Goal: Check status: Check status

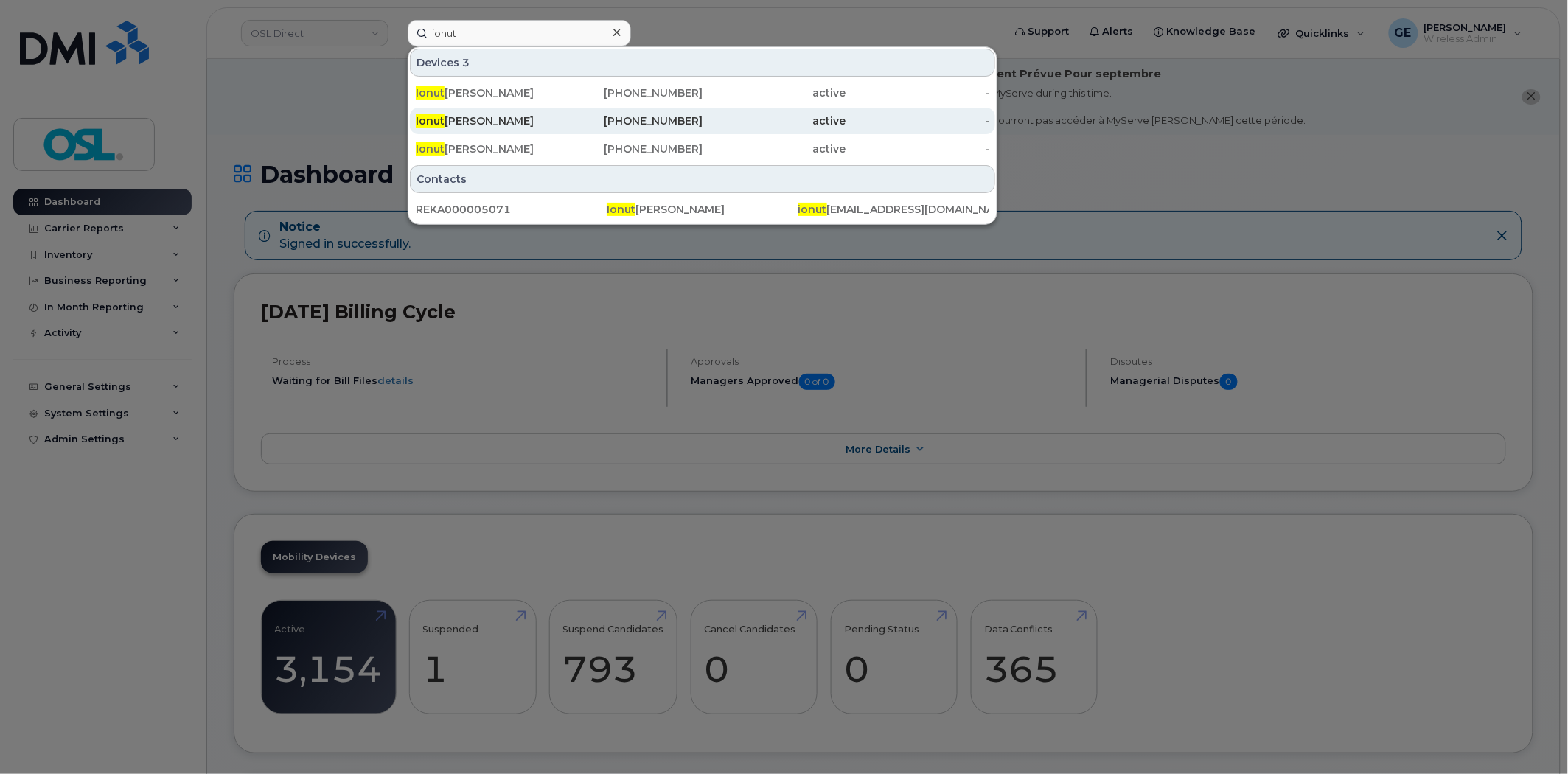
type input "ionut"
drag, startPoint x: 599, startPoint y: 124, endPoint x: 617, endPoint y: 120, distance: 18.4
click at [599, 124] on div "514-238-3282" at bounding box center [631, 121] width 144 height 14
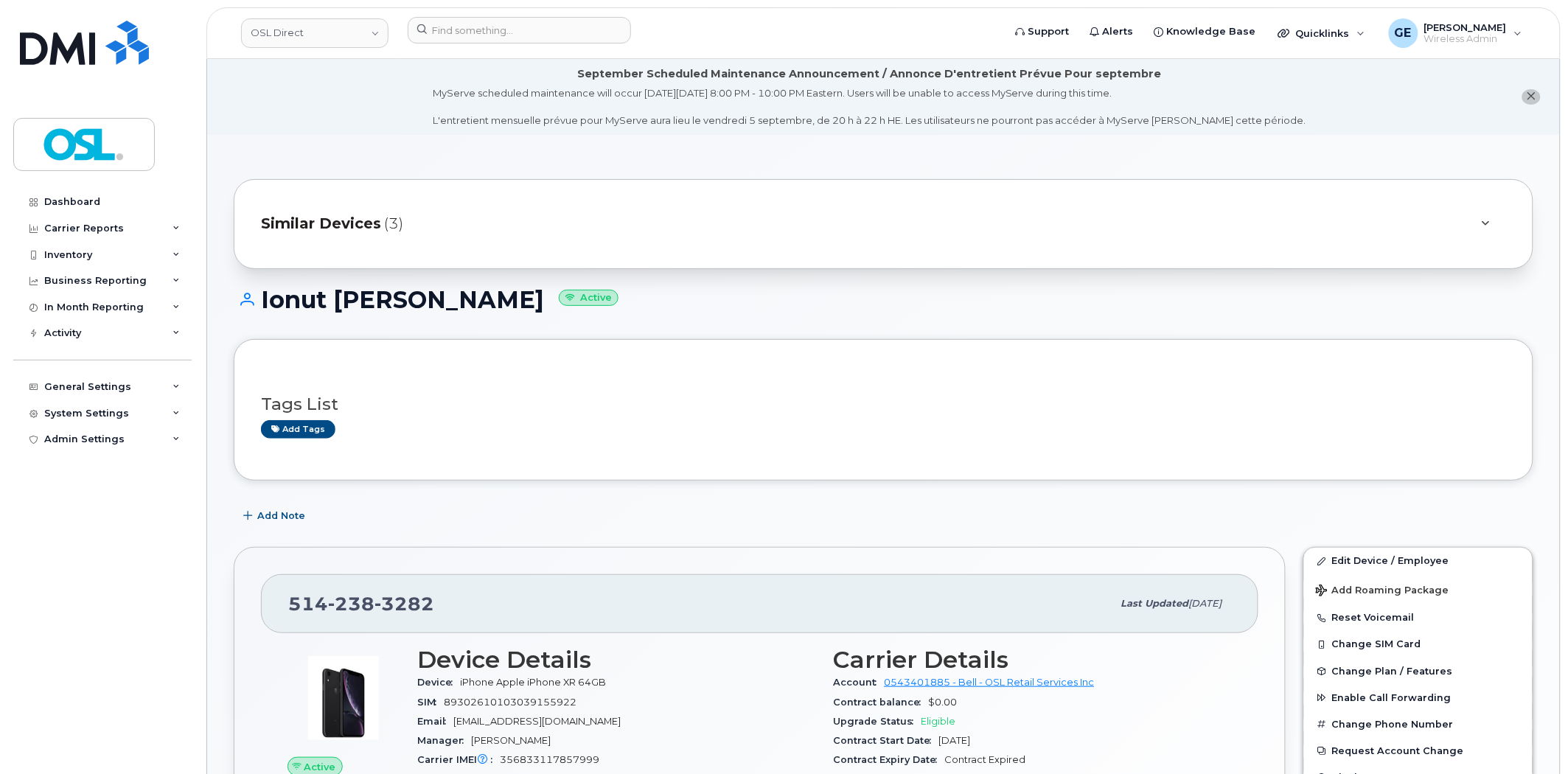
drag, startPoint x: 979, startPoint y: 230, endPoint x: 960, endPoint y: 227, distance: 19.2
click at [979, 230] on div "Similar Devices (3)" at bounding box center [863, 224] width 1204 height 36
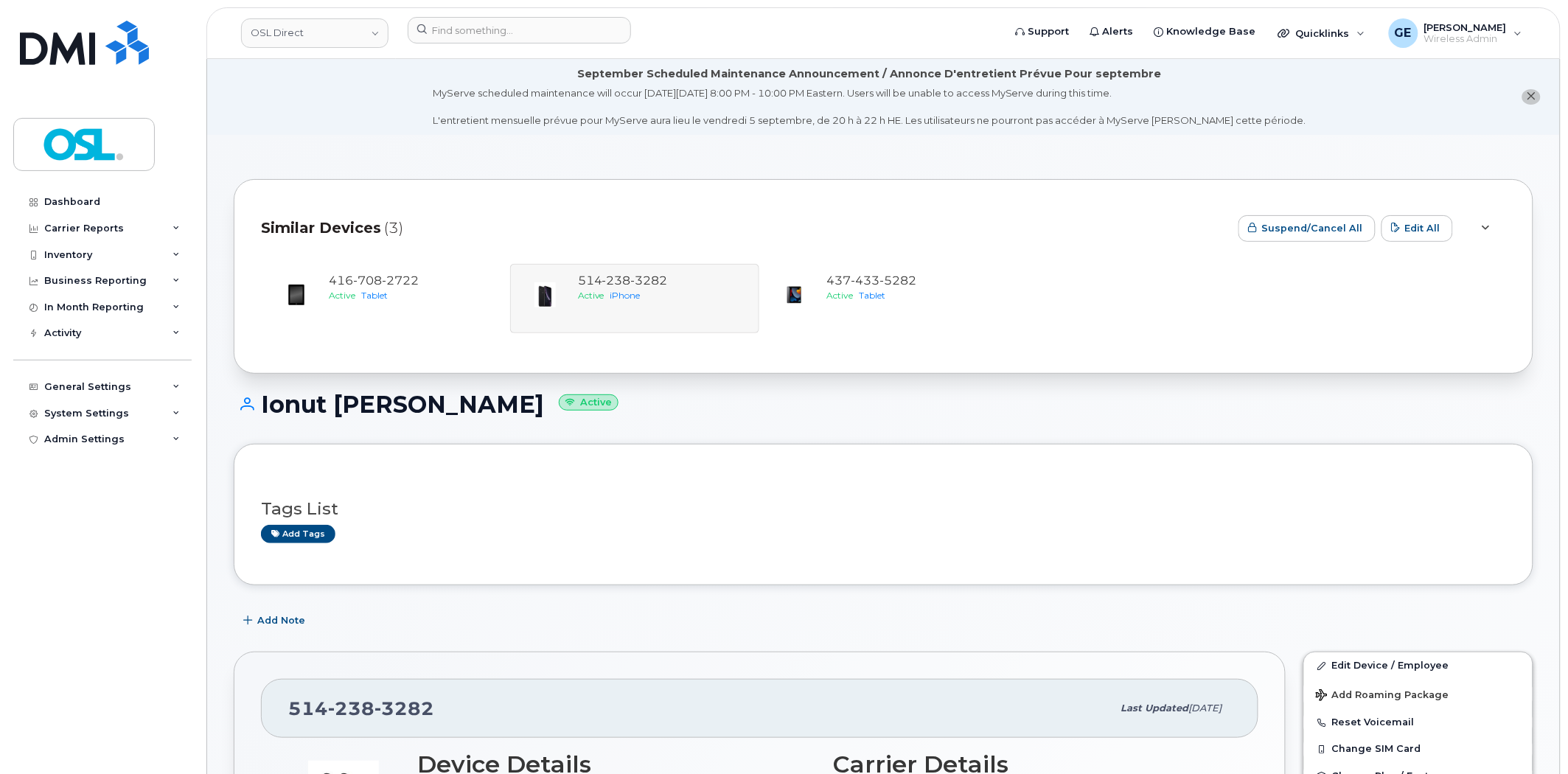
scroll to position [410, 0]
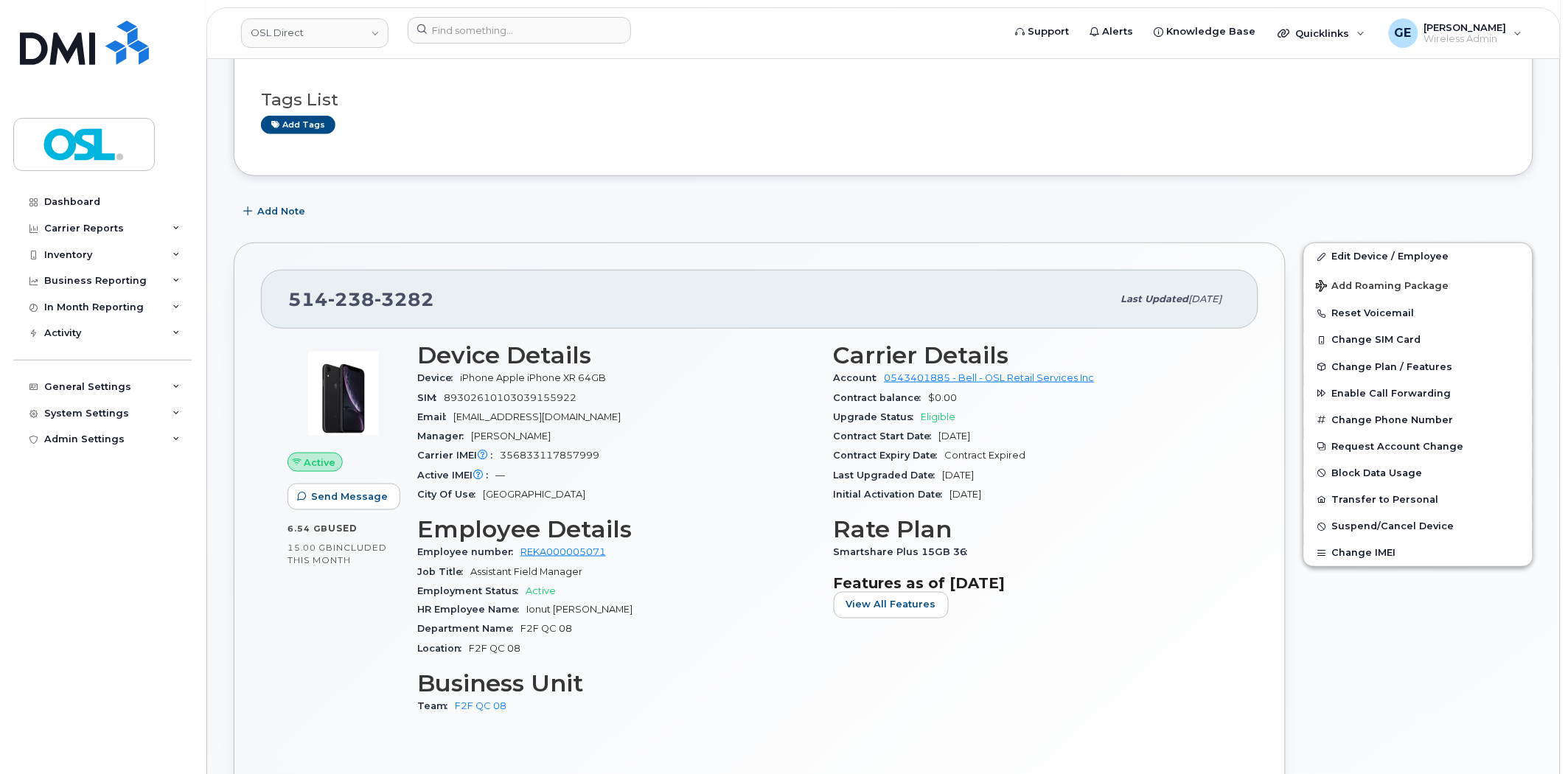
click at [119, 230] on div "Carrier Reports" at bounding box center [102, 228] width 179 height 26
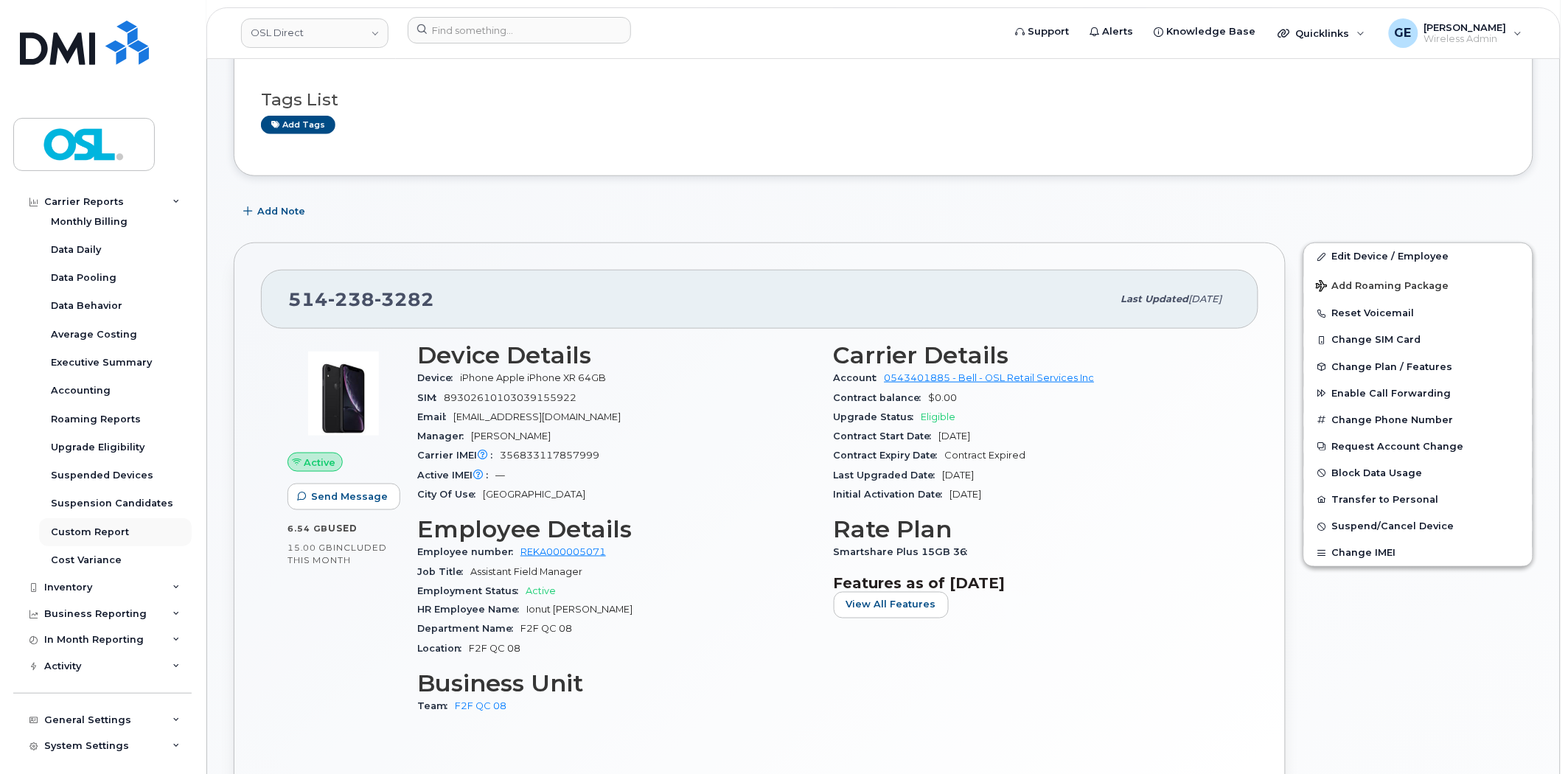
scroll to position [67, 0]
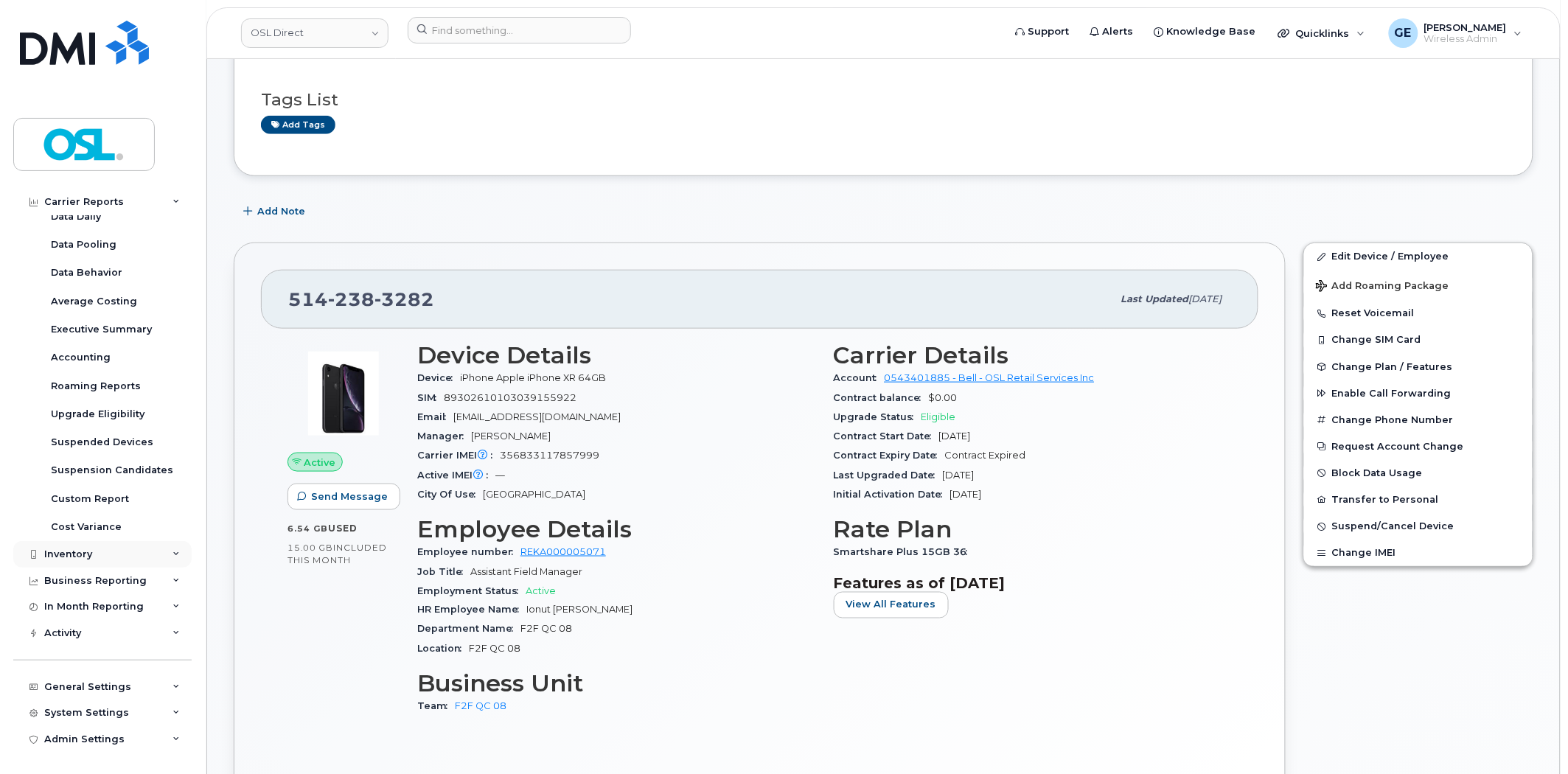
click at [84, 560] on div "Inventory" at bounding box center [102, 554] width 179 height 26
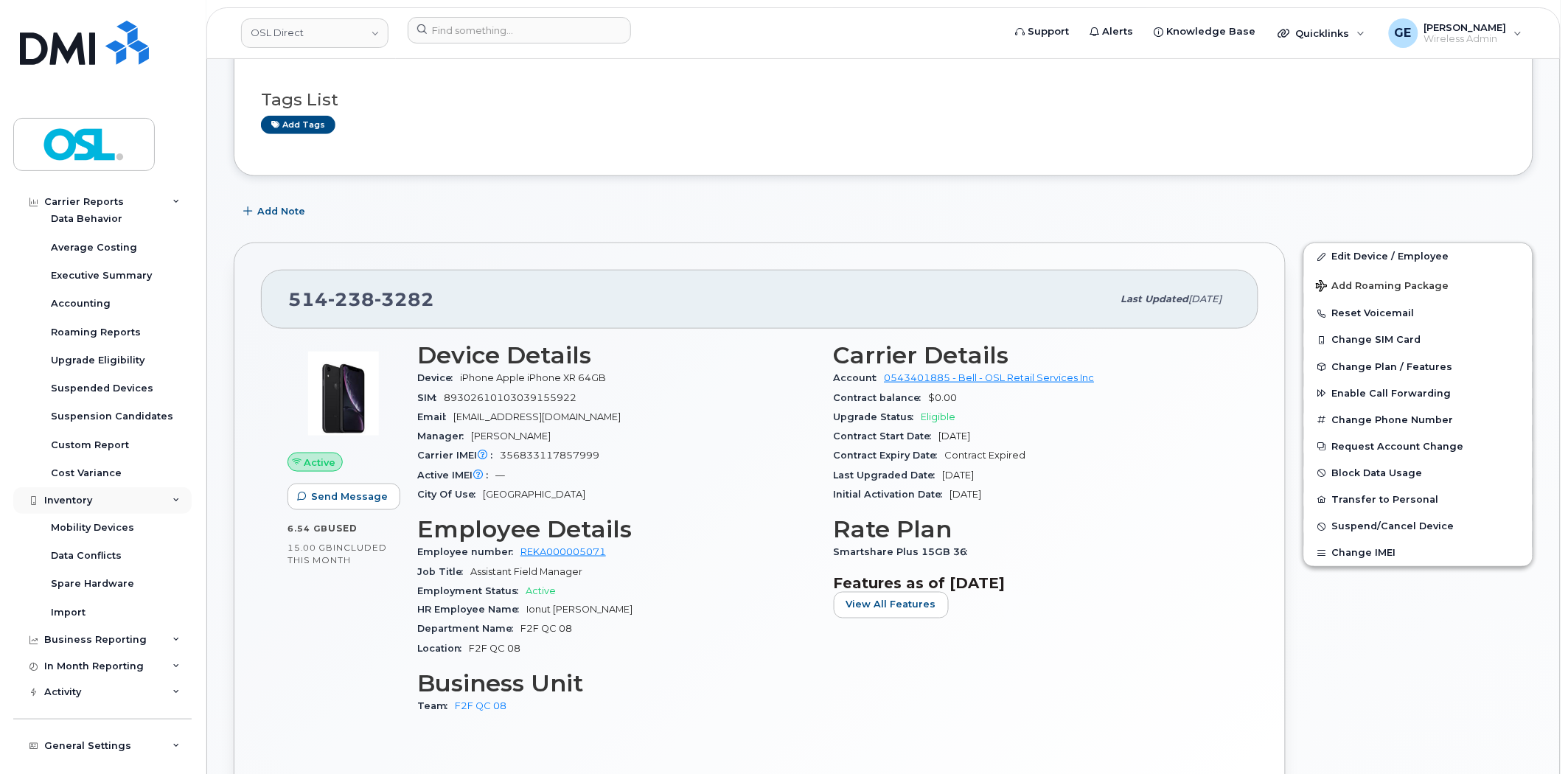
scroll to position [149, 0]
click at [107, 611] on div "Business Reporting" at bounding box center [96, 612] width 102 height 12
click at [104, 658] on div "In Month Reporting" at bounding box center [102, 666] width 179 height 26
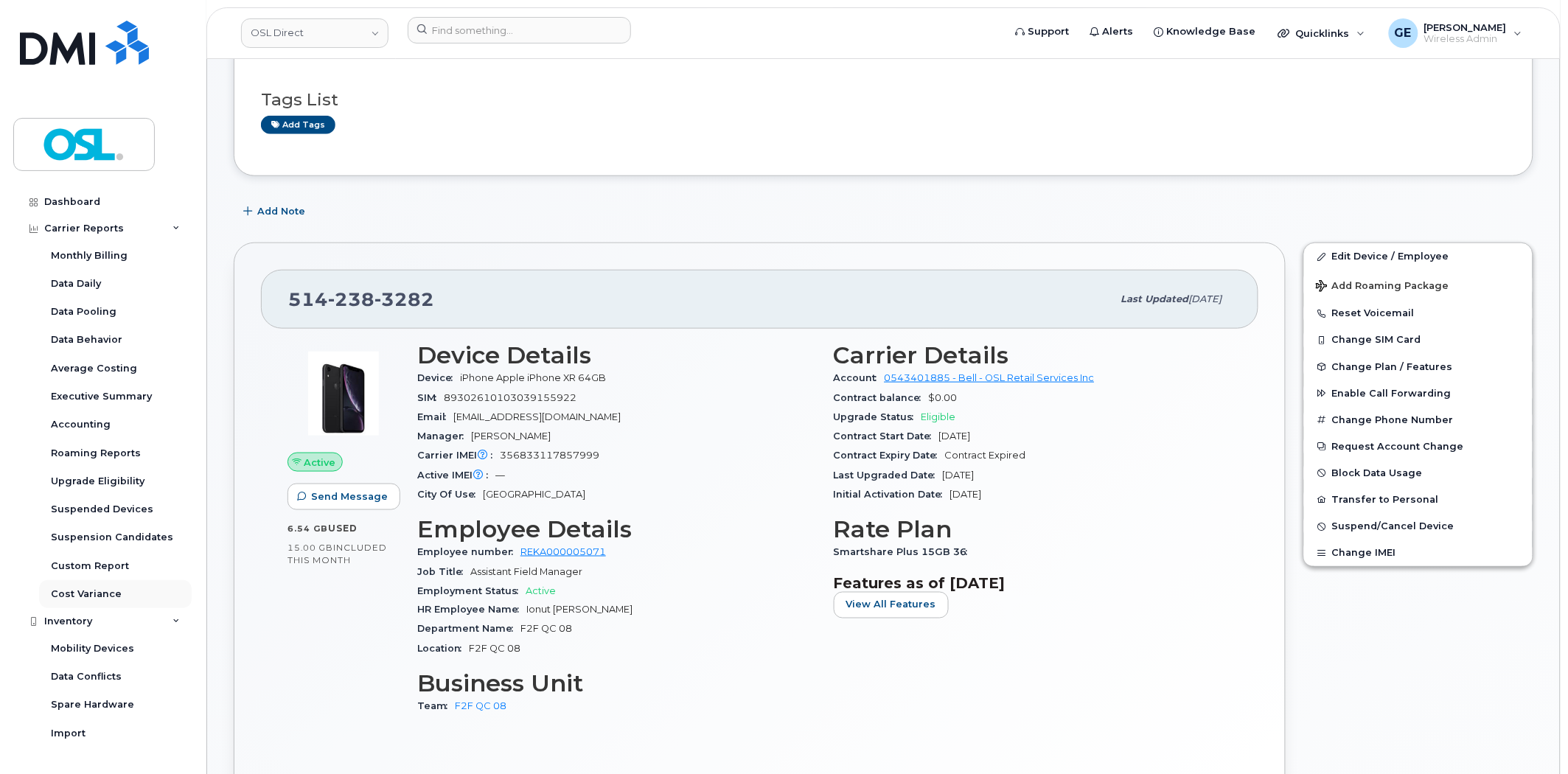
scroll to position [328, 0]
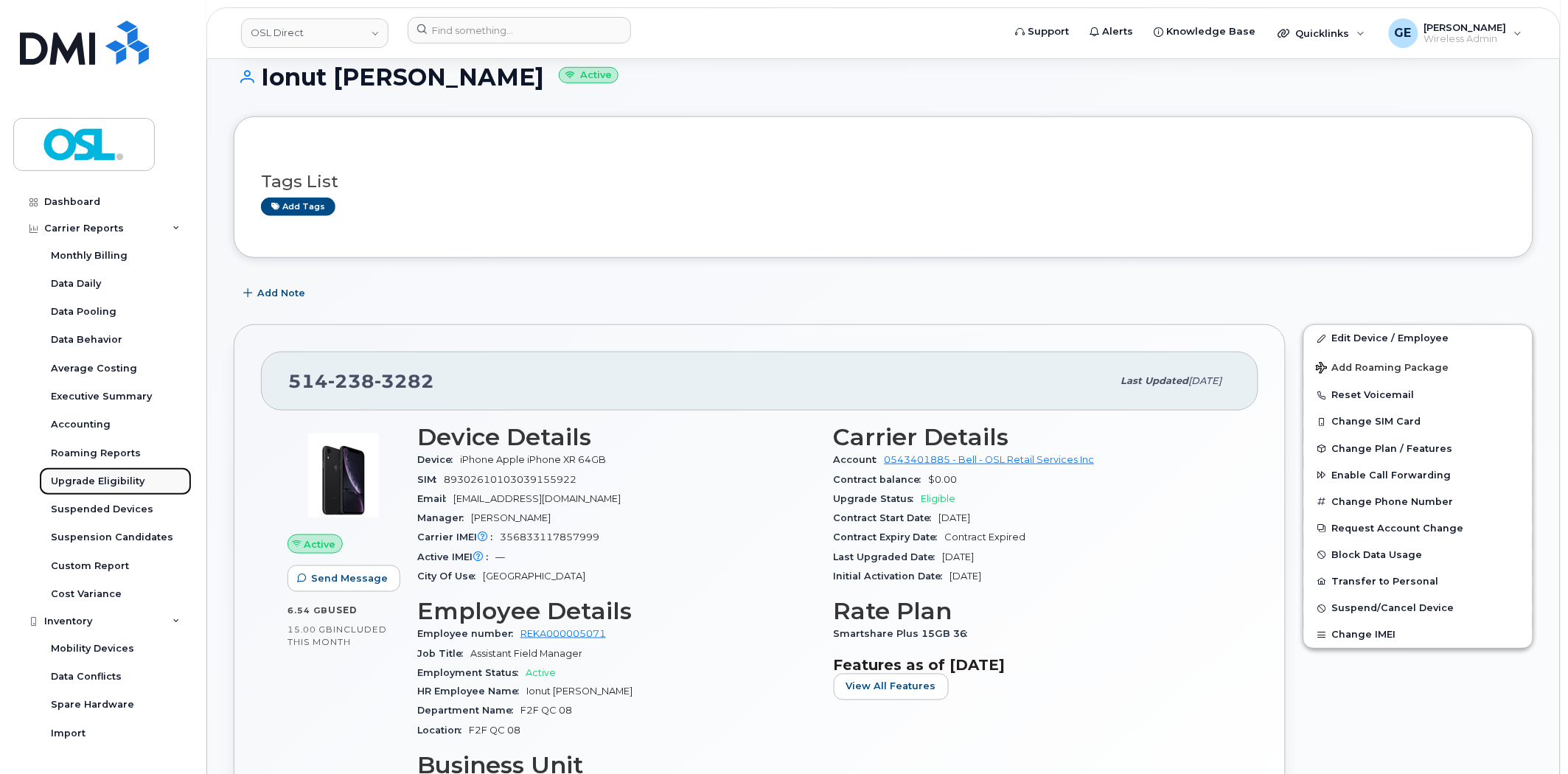
click at [120, 483] on div "Upgrade Eligibility" at bounding box center [98, 481] width 94 height 14
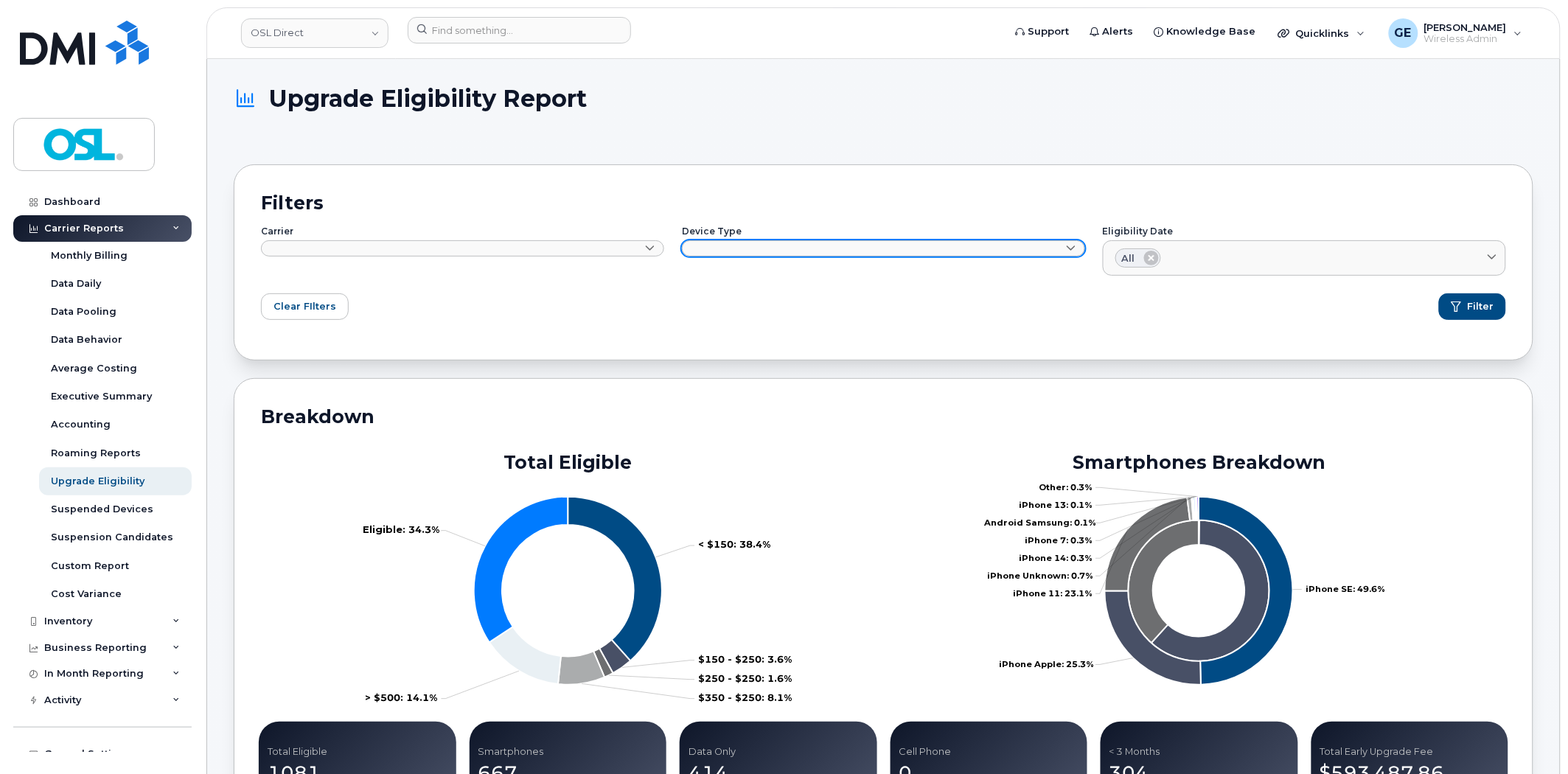
click at [755, 251] on link at bounding box center [883, 248] width 403 height 16
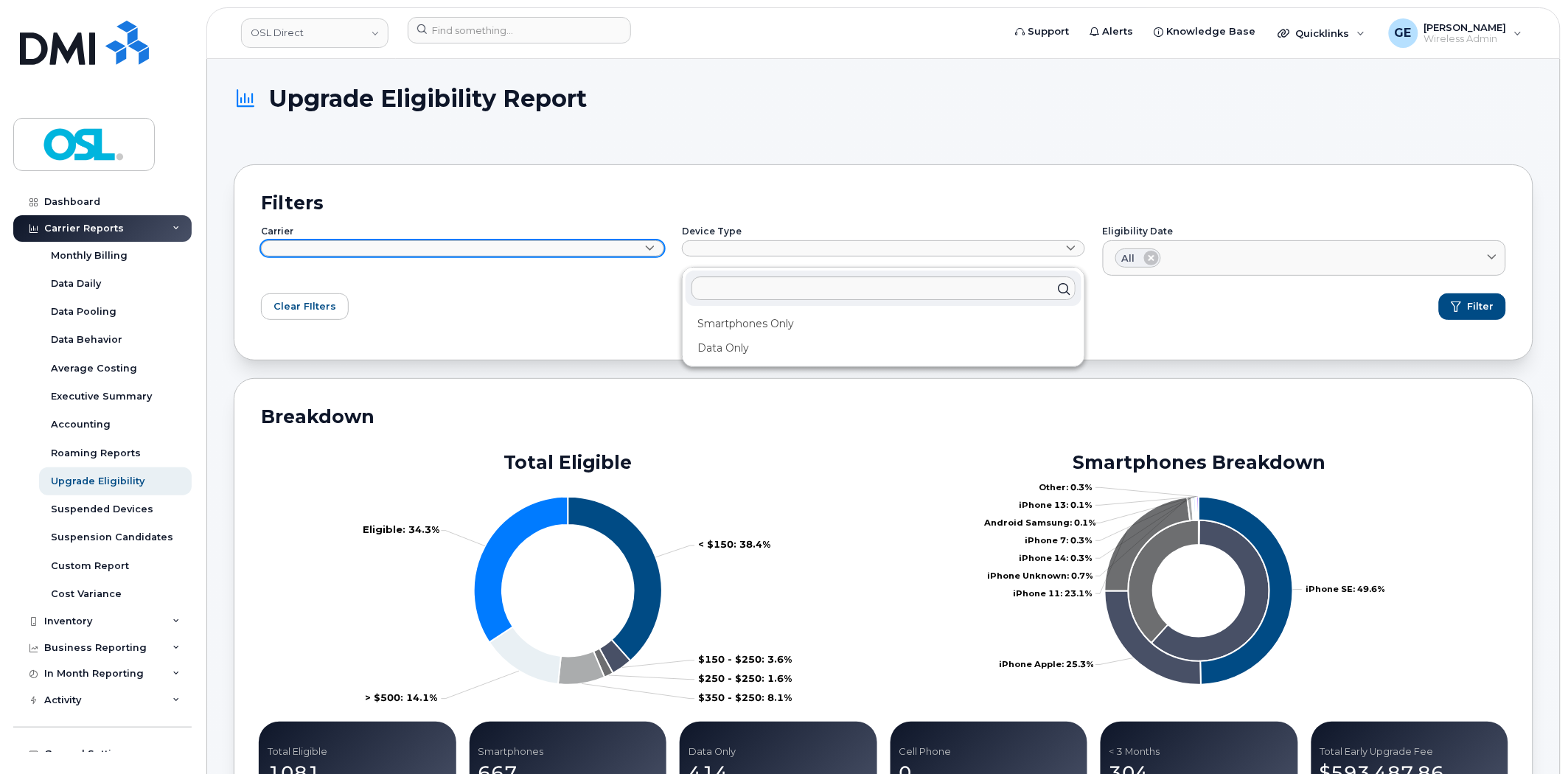
click at [512, 246] on link at bounding box center [462, 248] width 403 height 16
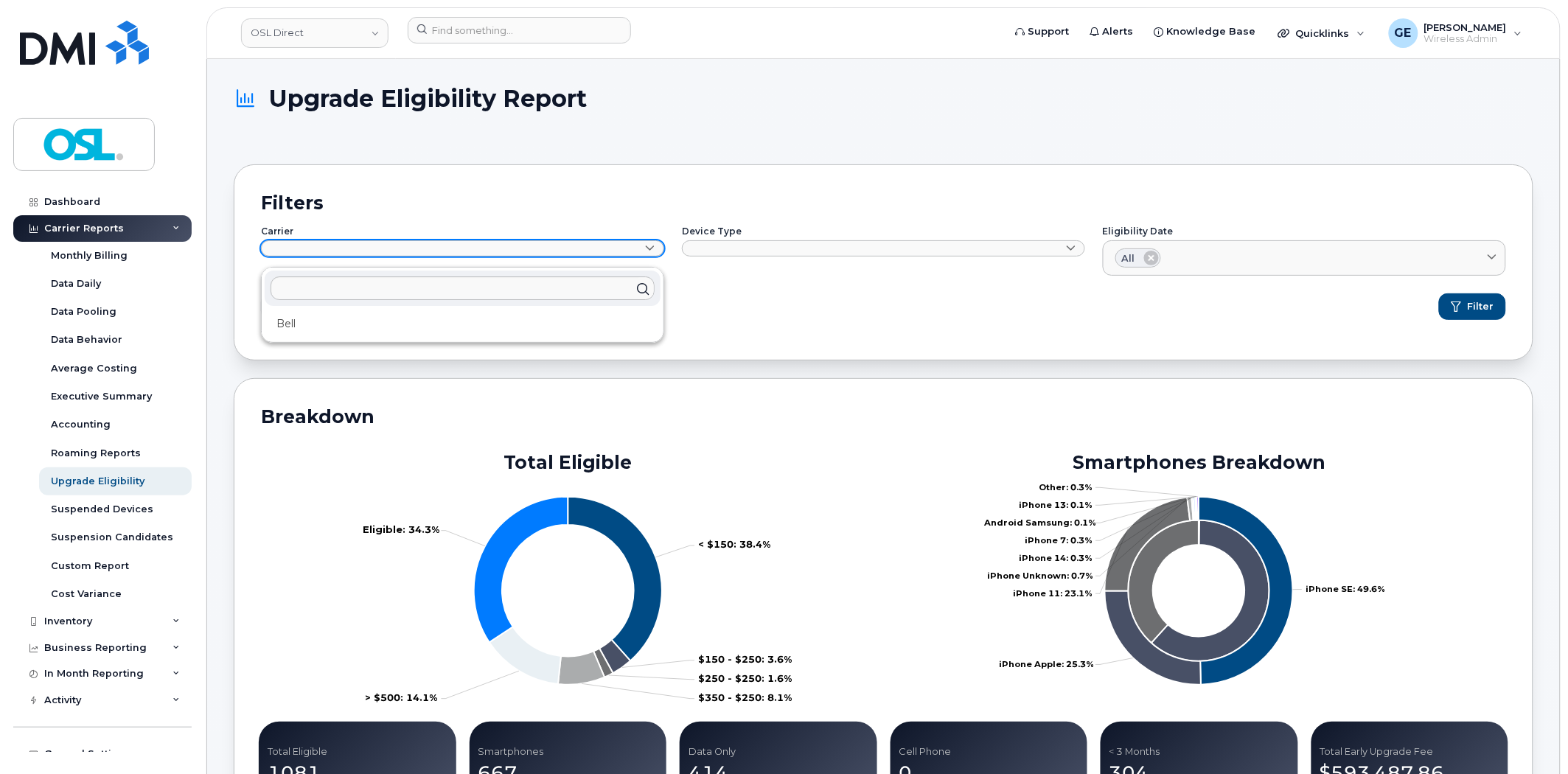
click at [512, 246] on link at bounding box center [462, 248] width 403 height 16
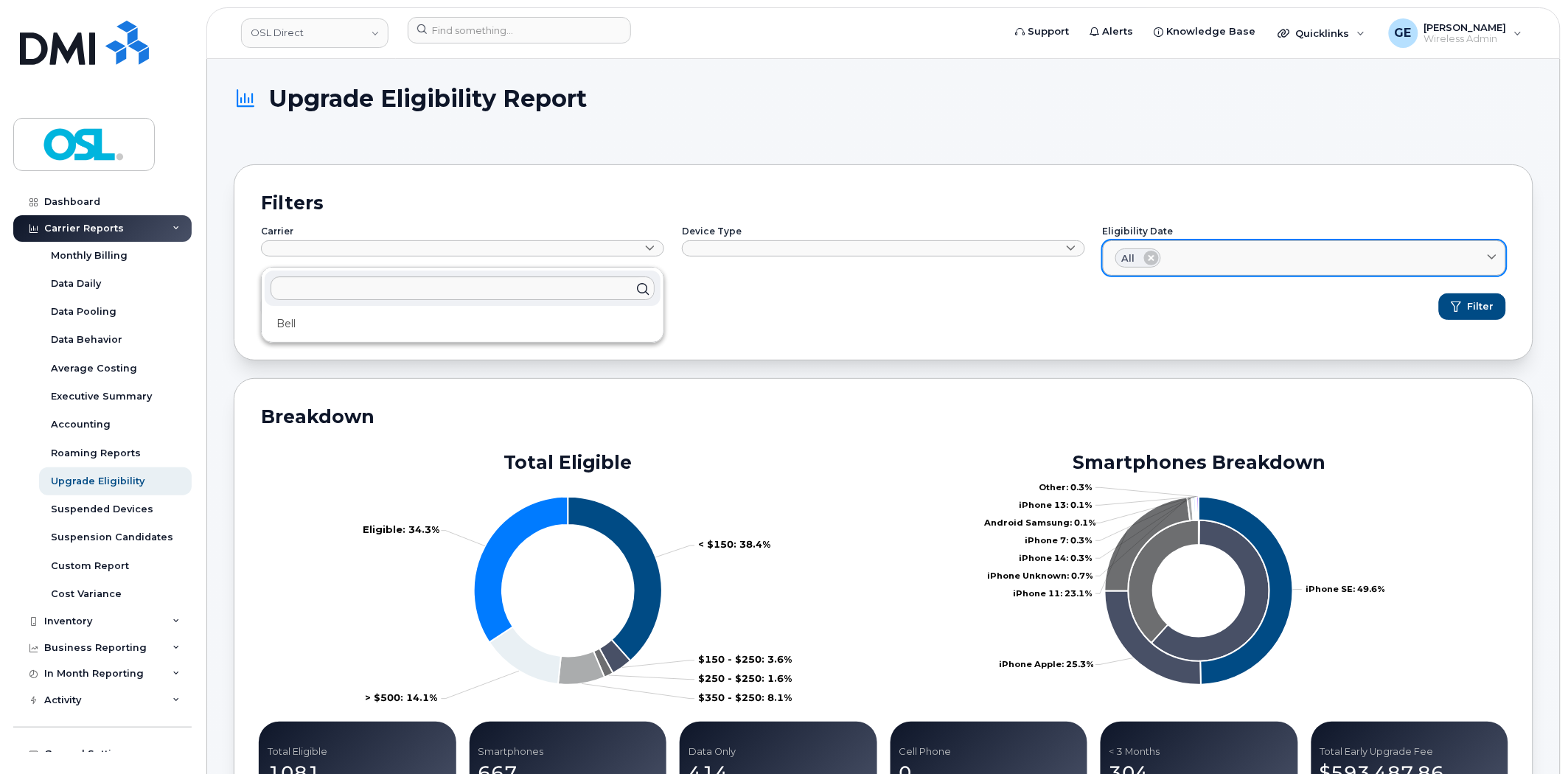
click at [1233, 256] on div "All" at bounding box center [1304, 258] width 378 height 19
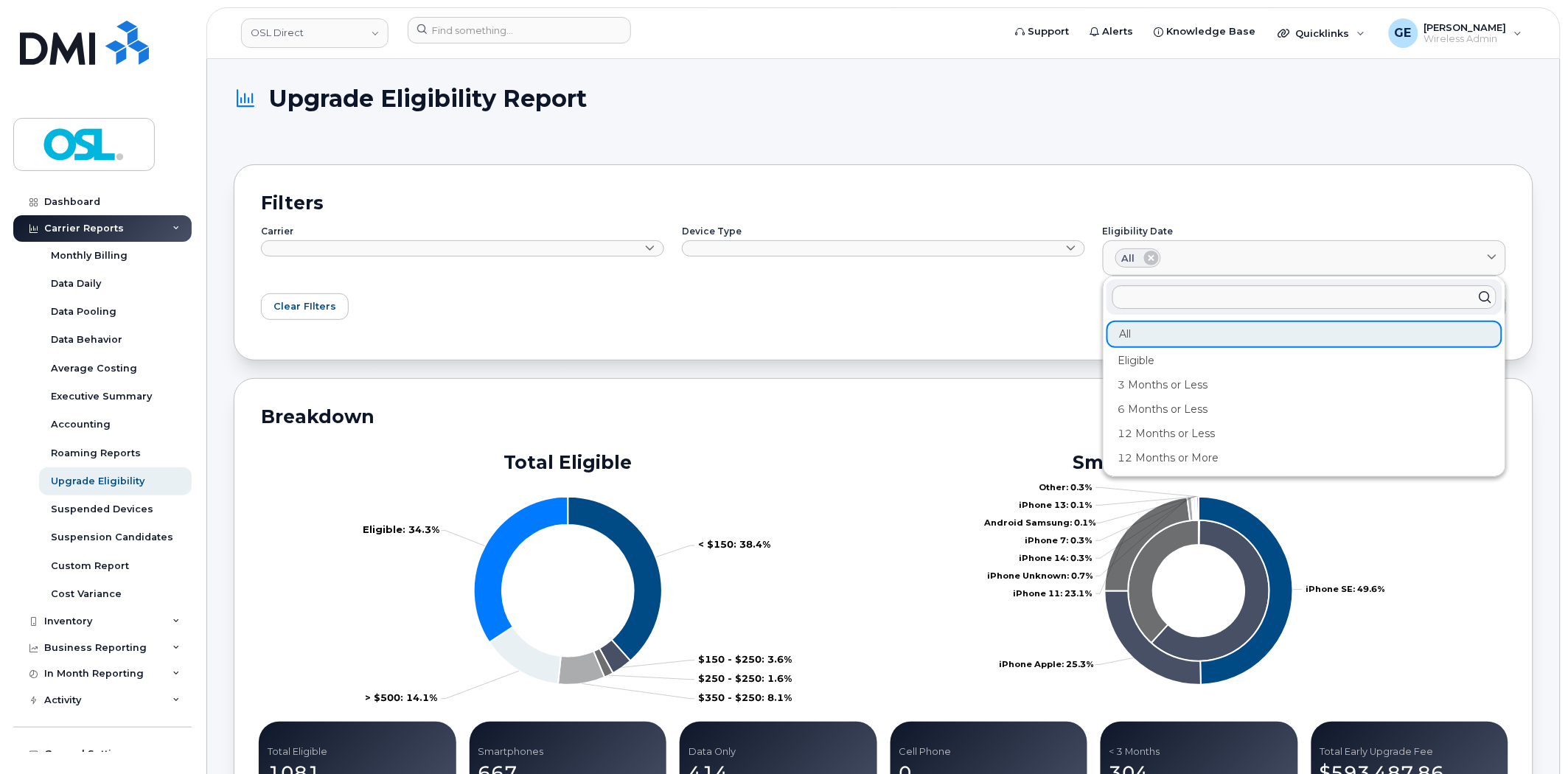
click at [926, 309] on div "Clear FIlters Filter" at bounding box center [883, 306] width 1245 height 26
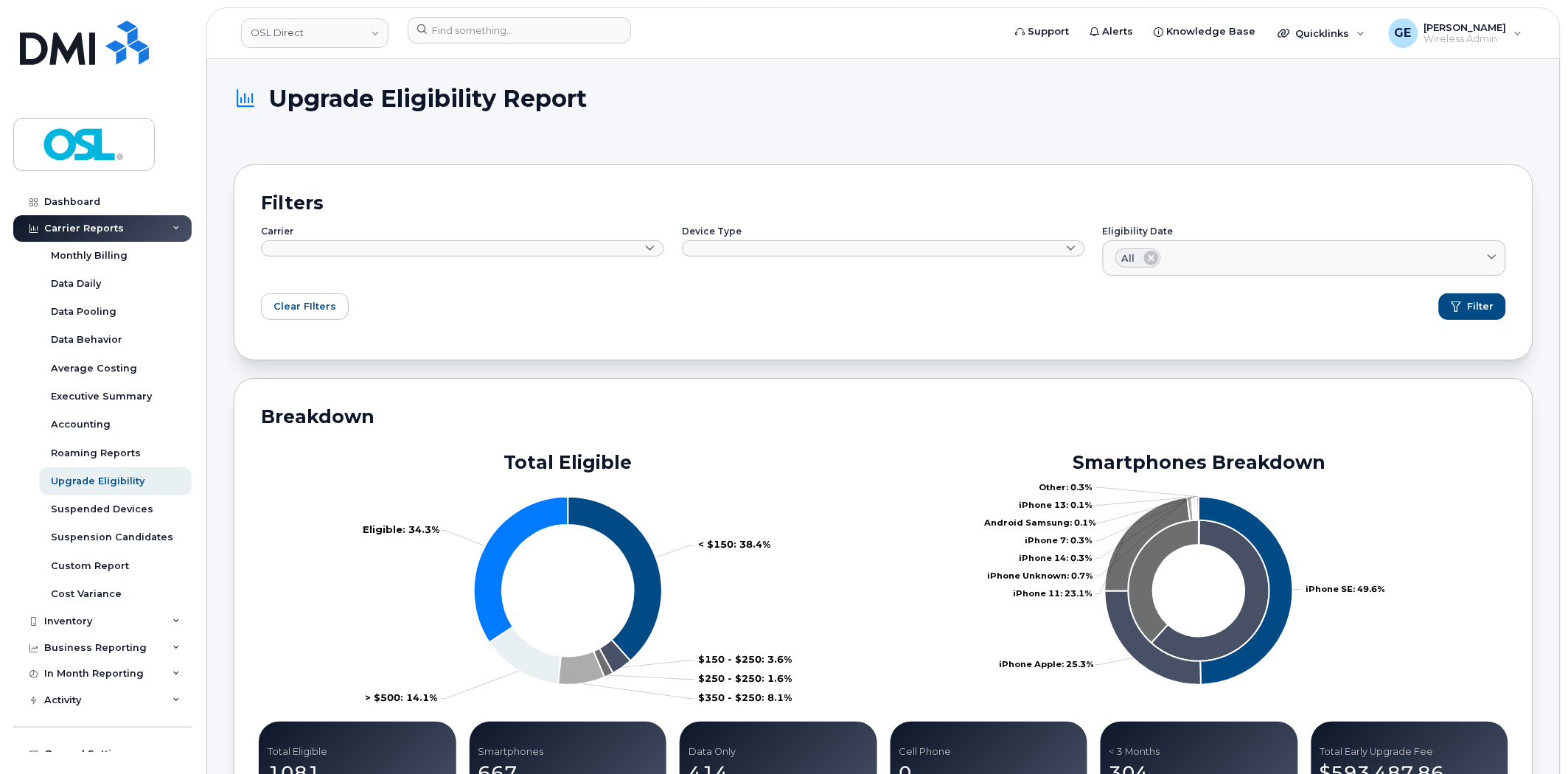
click at [613, 309] on div "Clear FIlters Filter" at bounding box center [883, 306] width 1245 height 26
click at [698, 311] on div "Clear FIlters Filter" at bounding box center [883, 306] width 1245 height 26
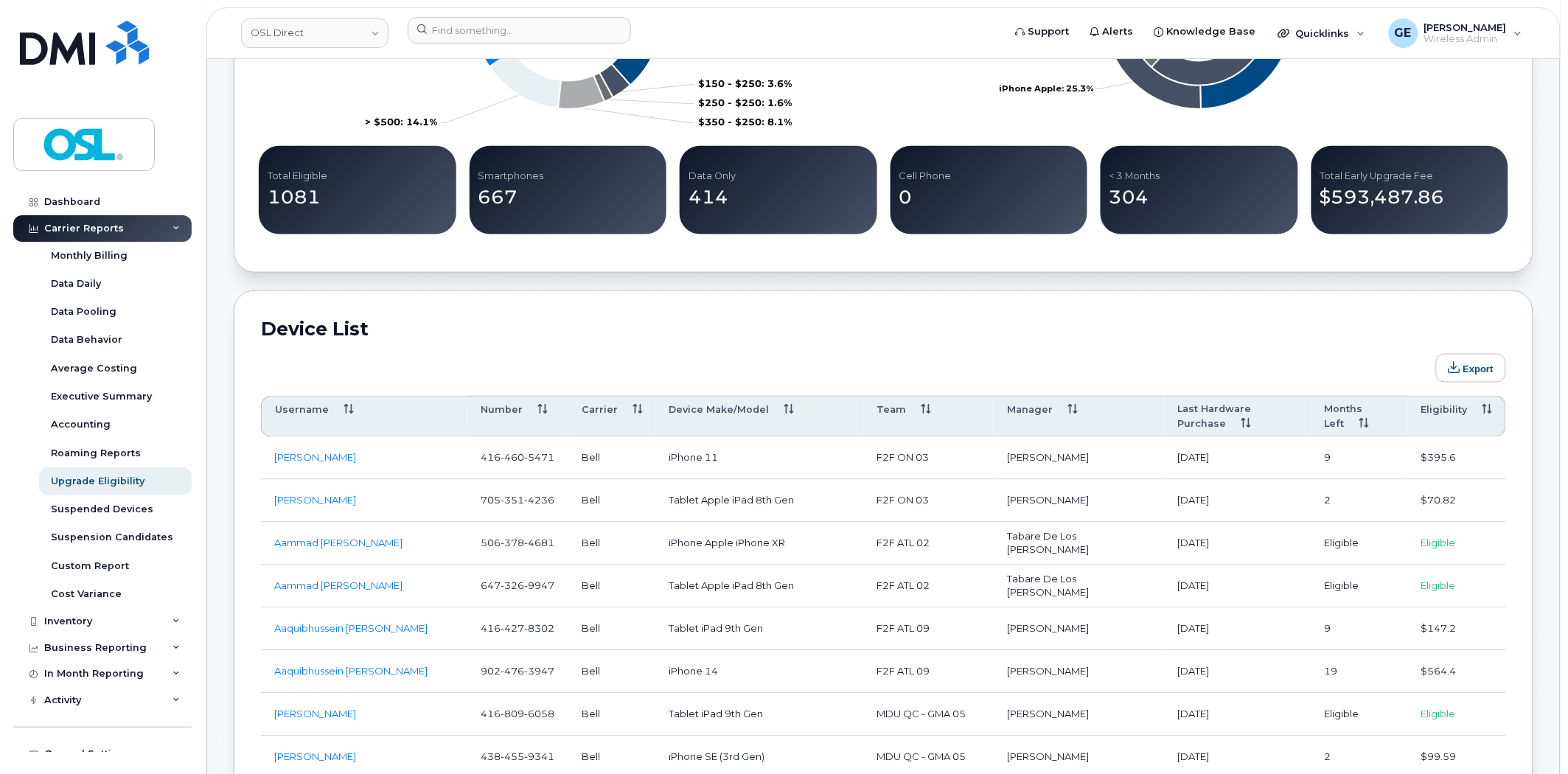
scroll to position [491, 0]
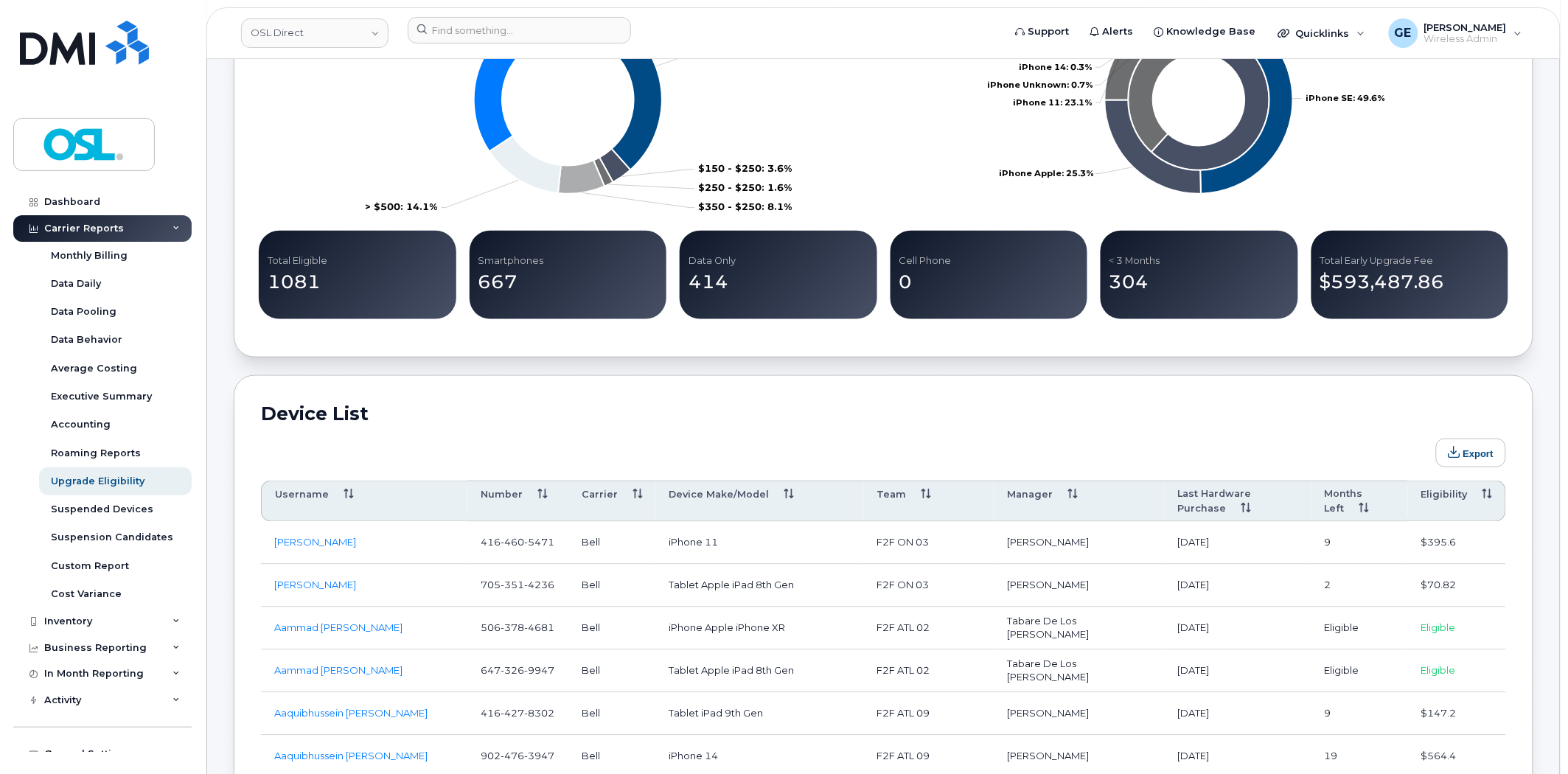
click at [1448, 500] on th "Eligibility" at bounding box center [1456, 502] width 98 height 42
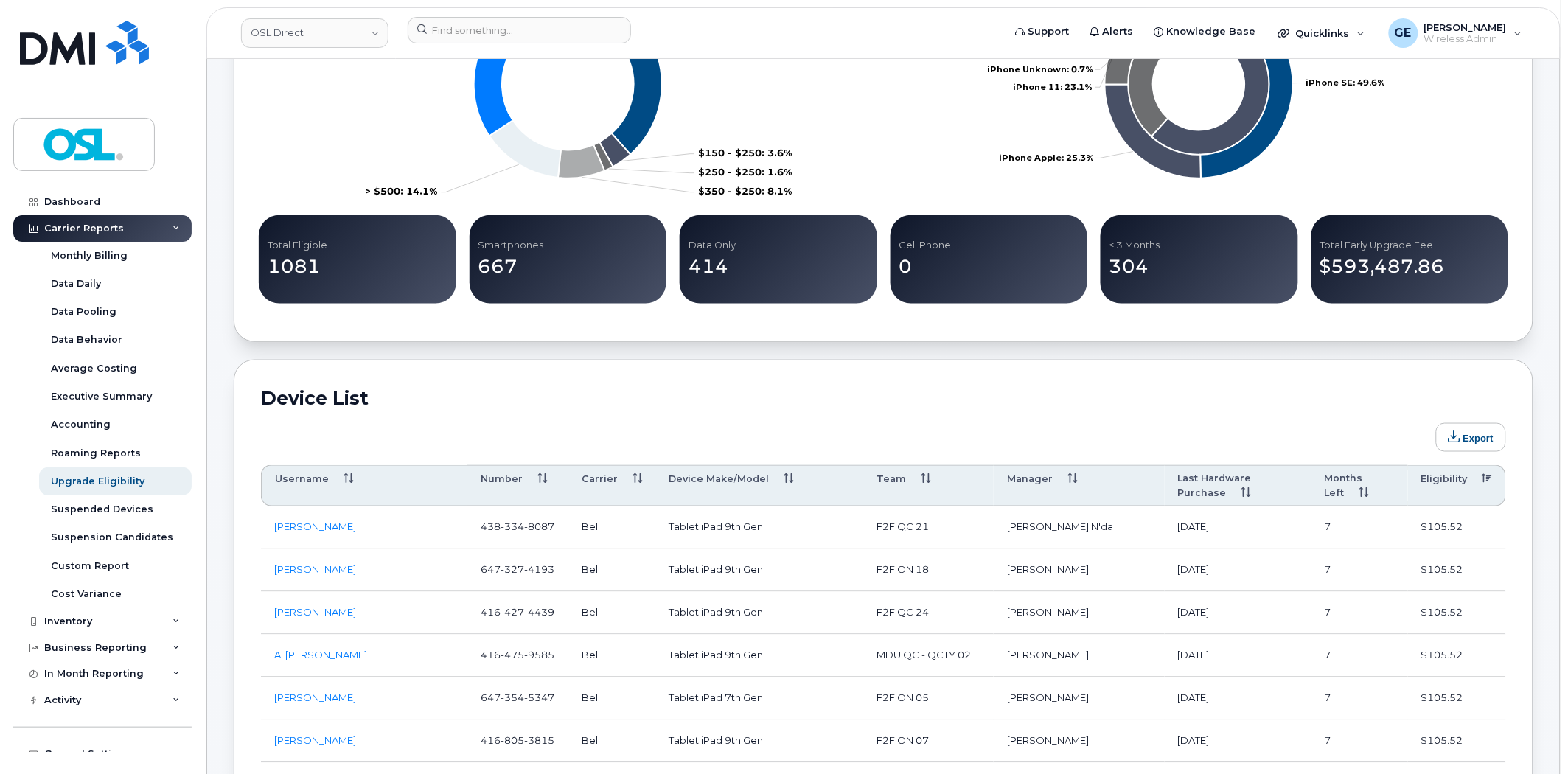
scroll to position [0, 0]
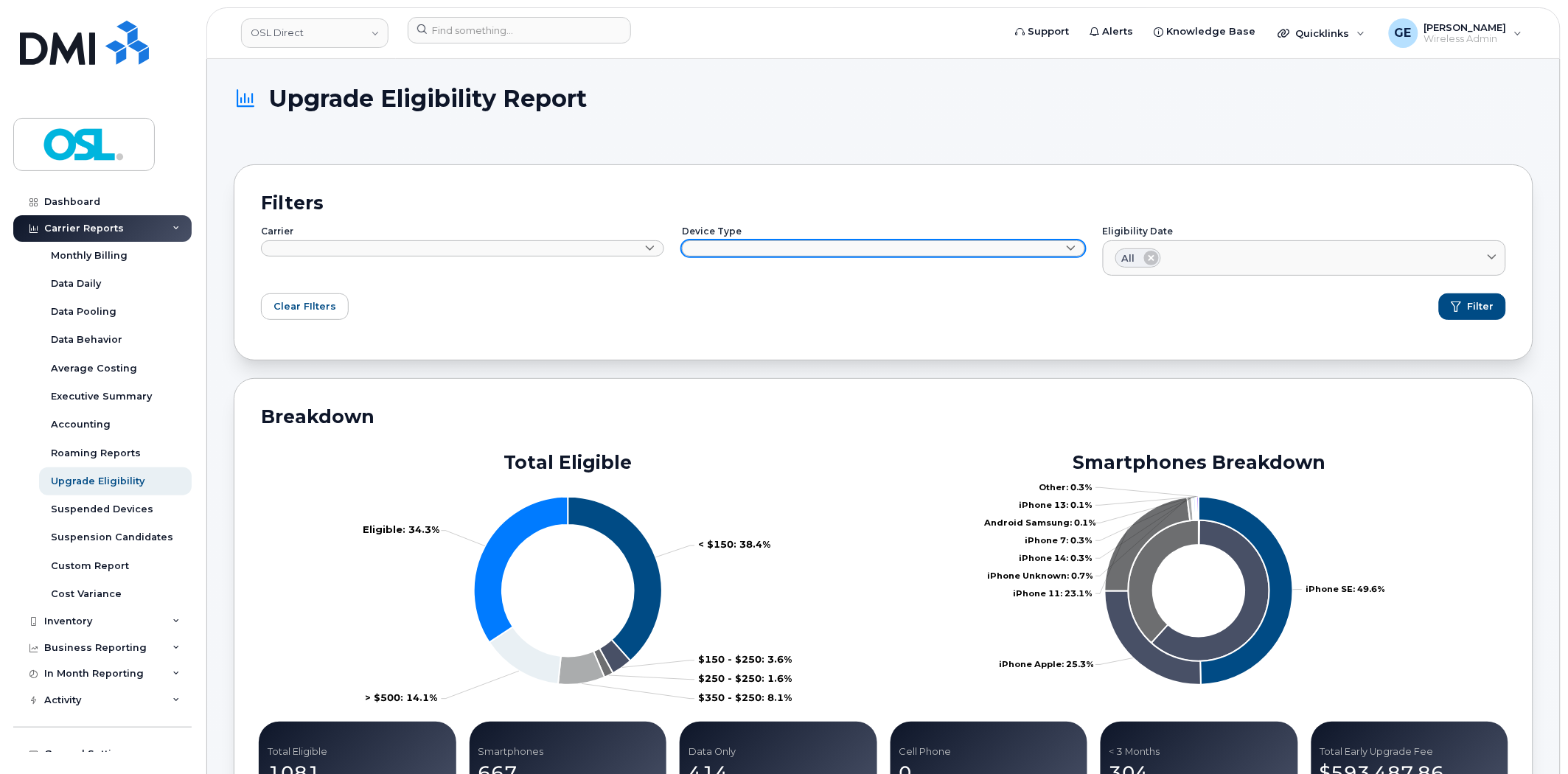
click at [804, 249] on link at bounding box center [883, 248] width 403 height 16
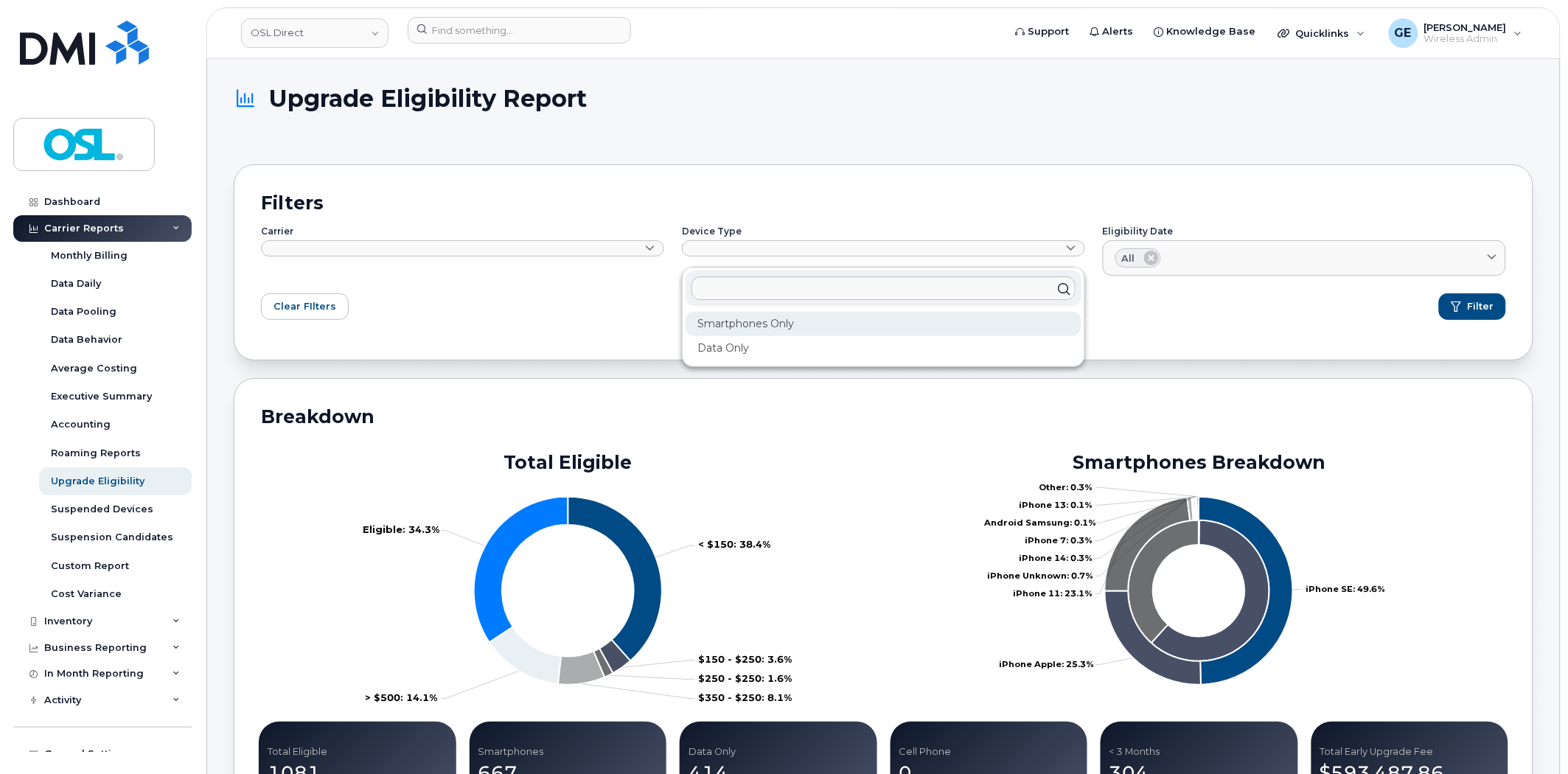
click at [736, 326] on div "Smartphones Only" at bounding box center [884, 324] width 396 height 24
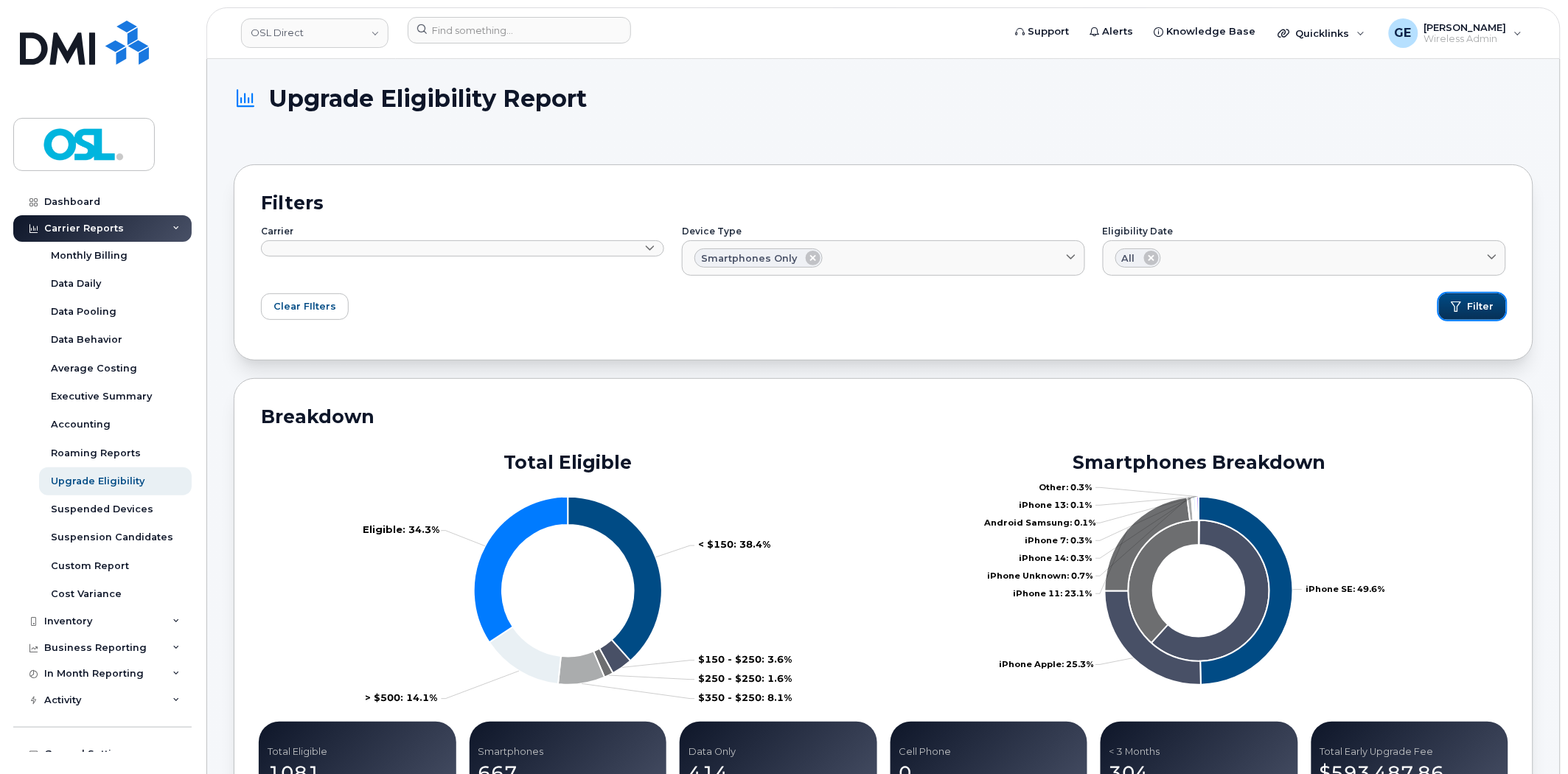
click at [1456, 310] on span "submit" at bounding box center [1456, 306] width 11 height 11
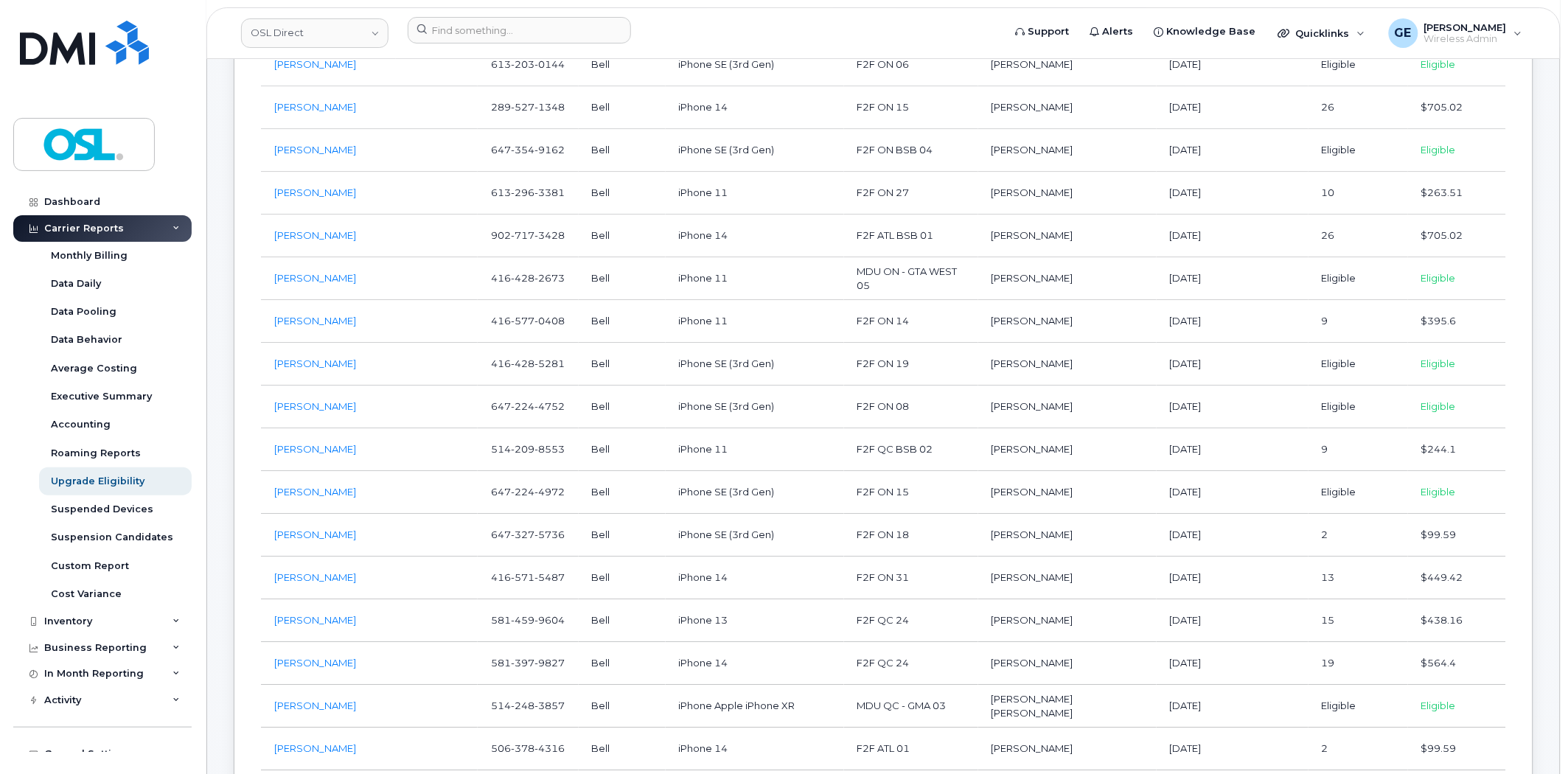
scroll to position [3441, 0]
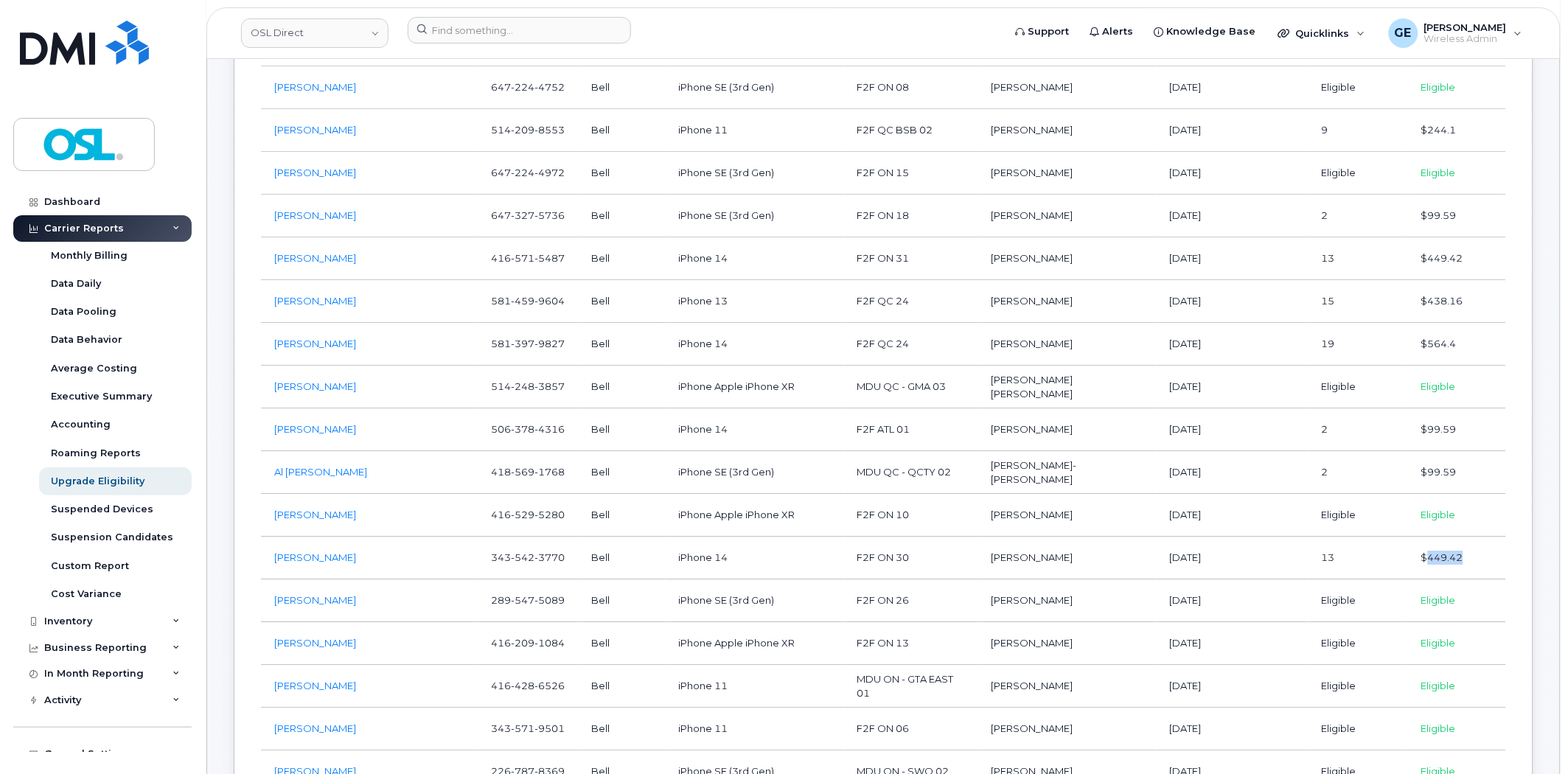
drag, startPoint x: 1427, startPoint y: 562, endPoint x: 1466, endPoint y: 563, distance: 39.0
click at [1466, 563] on td "$449.42" at bounding box center [1456, 559] width 98 height 43
click at [1436, 562] on td "$449.42" at bounding box center [1456, 559] width 98 height 43
drag, startPoint x: 1421, startPoint y: 563, endPoint x: 1483, endPoint y: 568, distance: 62.2
click at [1483, 568] on td "$449.42" at bounding box center [1456, 559] width 98 height 43
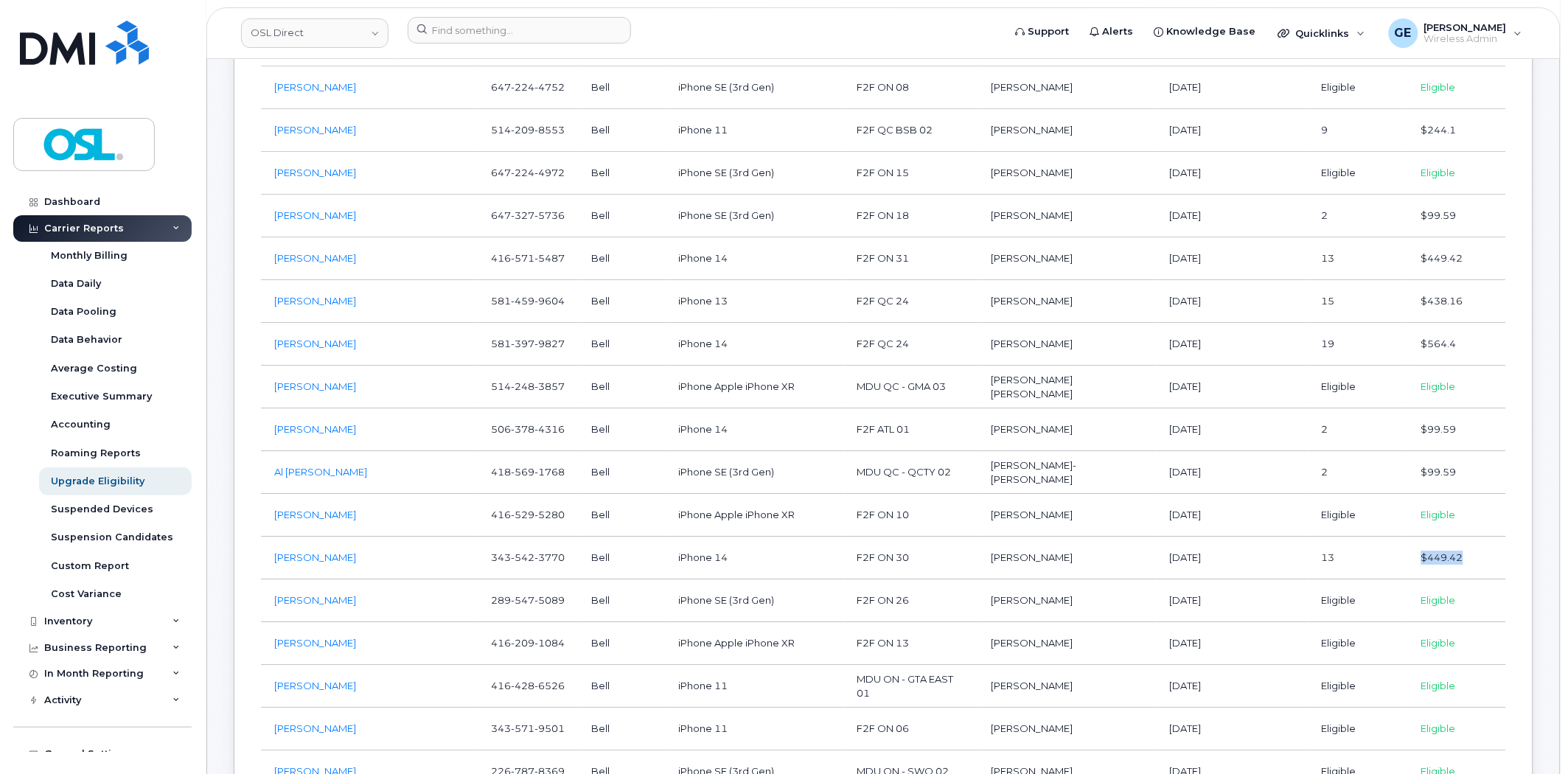
copy td "$449.42"
click at [1493, 505] on td "Eligible" at bounding box center [1456, 515] width 98 height 43
